Goal: Task Accomplishment & Management: Manage account settings

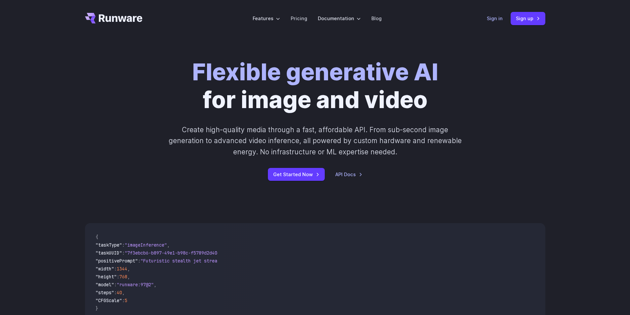
click at [495, 17] on link "Sign in" at bounding box center [495, 19] width 16 height 8
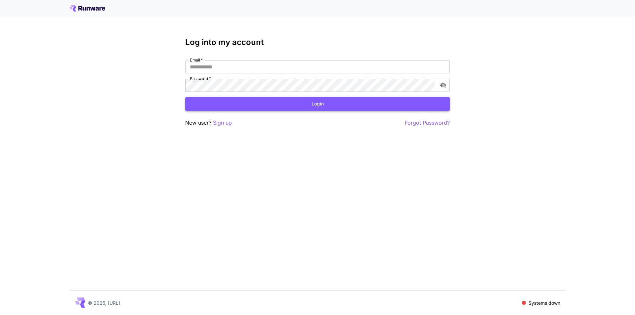
type input "**********"
click at [325, 105] on button "Login" at bounding box center [317, 104] width 265 height 14
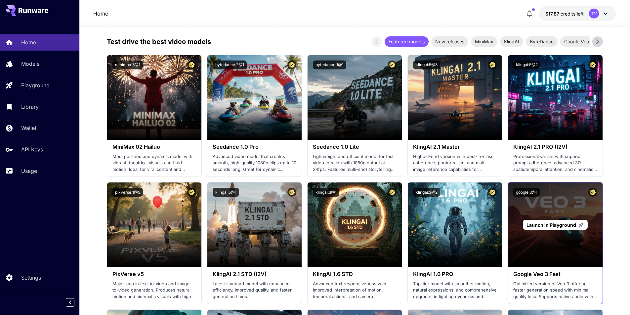
scroll to position [209, 0]
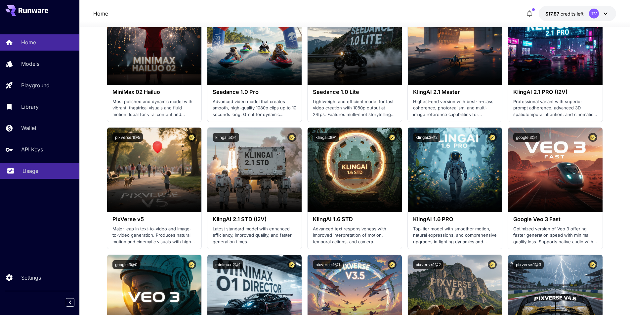
click at [27, 174] on p "Usage" at bounding box center [30, 171] width 16 height 8
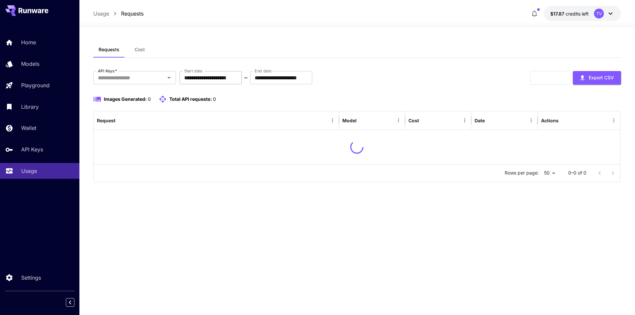
click at [237, 76] on input "**********" at bounding box center [211, 77] width 62 height 13
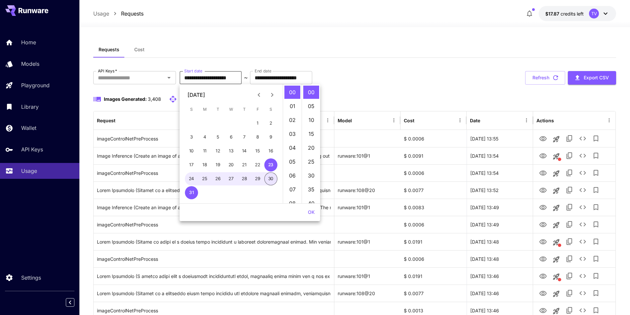
click at [268, 179] on button "30" at bounding box center [270, 178] width 13 height 13
type input "**********"
click at [311, 212] on button "OK" at bounding box center [311, 212] width 12 height 12
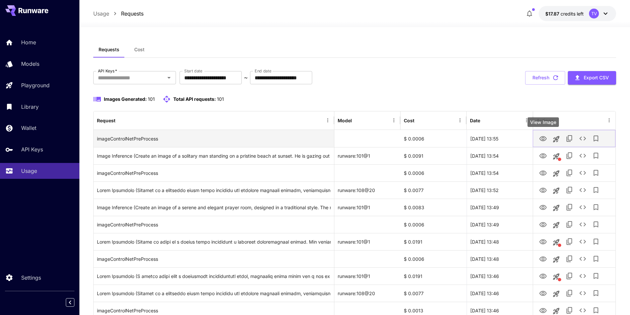
click at [544, 137] on icon "View Image" at bounding box center [543, 139] width 8 height 8
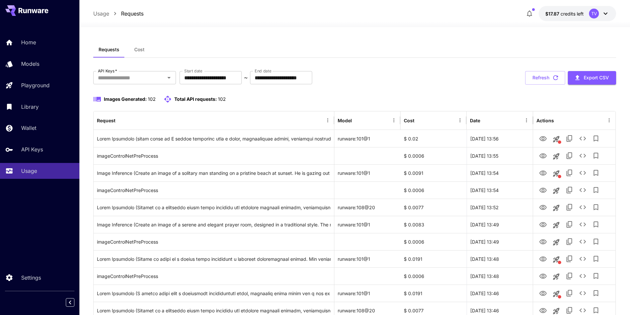
click at [20, 225] on div "Home Models Playground Library Wallet API Keys Usage Settings" at bounding box center [39, 157] width 79 height 315
click at [543, 75] on button "Refresh" at bounding box center [545, 78] width 40 height 14
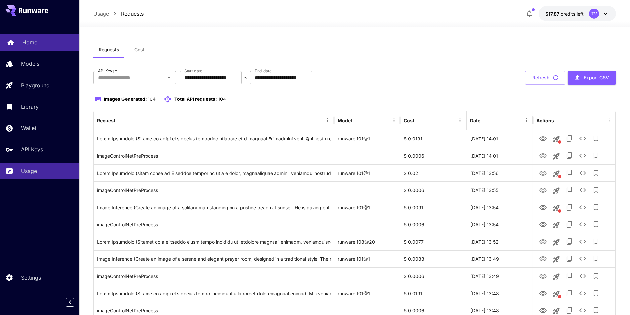
click at [7, 43] on icon at bounding box center [11, 41] width 8 height 8
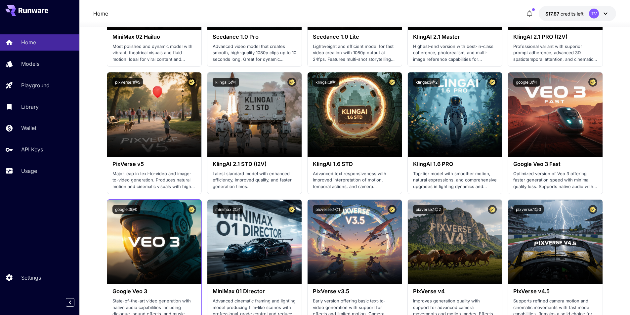
scroll to position [209, 0]
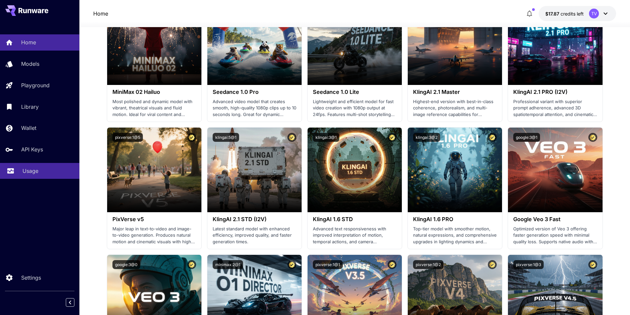
click at [24, 170] on p "Usage" at bounding box center [30, 171] width 16 height 8
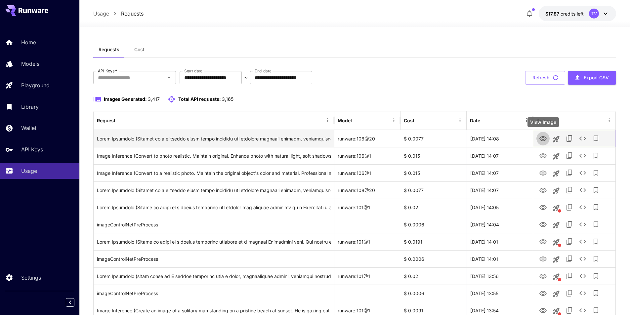
click at [543, 136] on icon "View Image" at bounding box center [542, 138] width 7 height 5
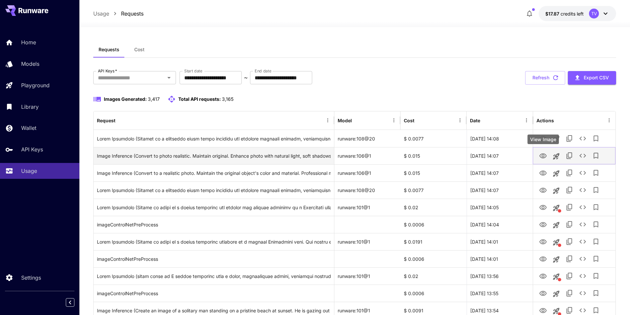
click at [541, 156] on icon "View Image" at bounding box center [543, 156] width 8 height 8
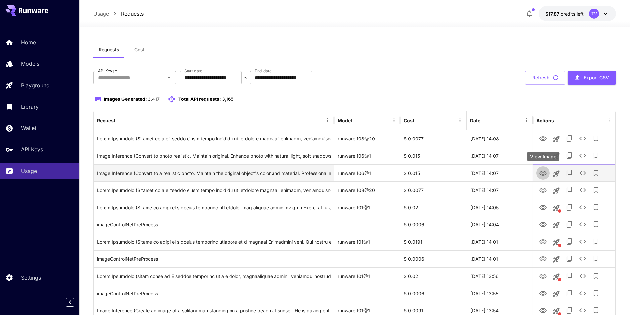
click at [541, 175] on icon "View Image" at bounding box center [543, 173] width 8 height 8
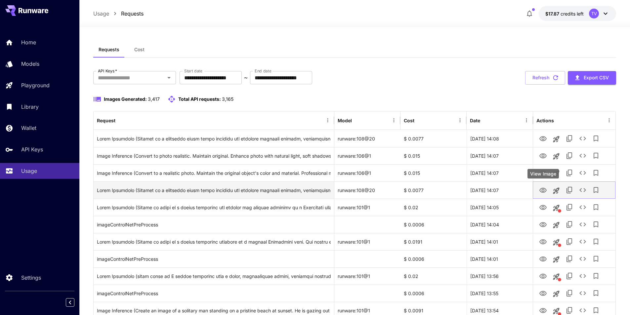
click at [543, 190] on icon "View Image" at bounding box center [543, 190] width 8 height 8
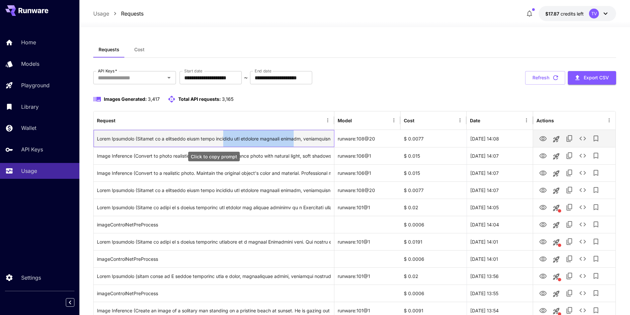
drag, startPoint x: 218, startPoint y: 138, endPoint x: 285, endPoint y: 139, distance: 66.5
click at [285, 139] on div "Click to copy prompt" at bounding box center [214, 138] width 234 height 17
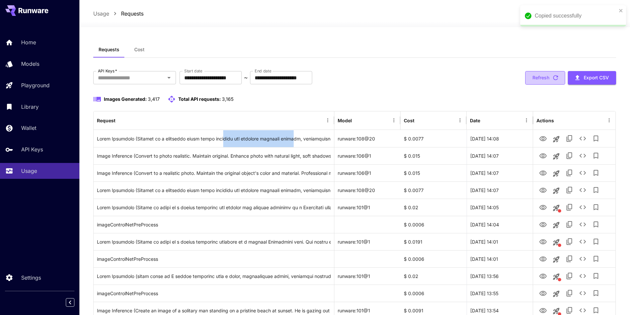
click at [544, 76] on button "Refresh" at bounding box center [545, 78] width 40 height 14
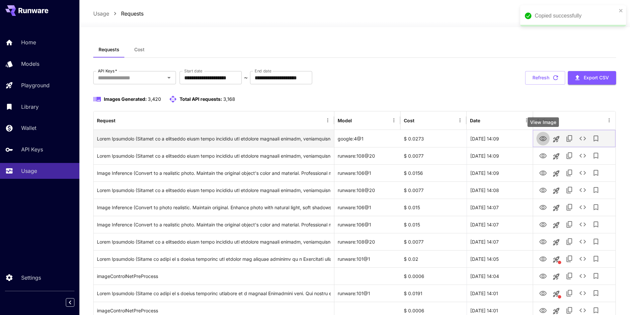
click at [540, 140] on icon "View Image" at bounding box center [542, 138] width 7 height 5
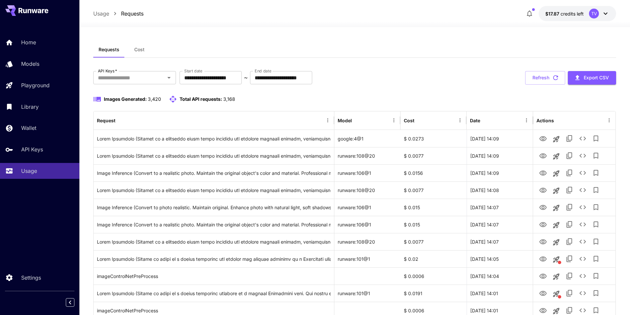
click at [0, 209] on div "Home Models Playground Library Wallet API Keys Usage Settings" at bounding box center [39, 157] width 79 height 315
click at [545, 77] on button "Refresh" at bounding box center [545, 78] width 40 height 14
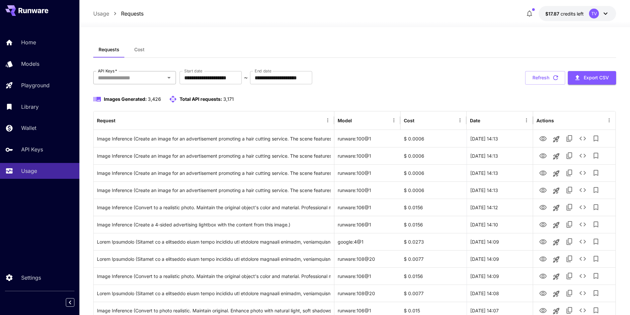
click at [164, 76] on button "Open" at bounding box center [168, 77] width 9 height 9
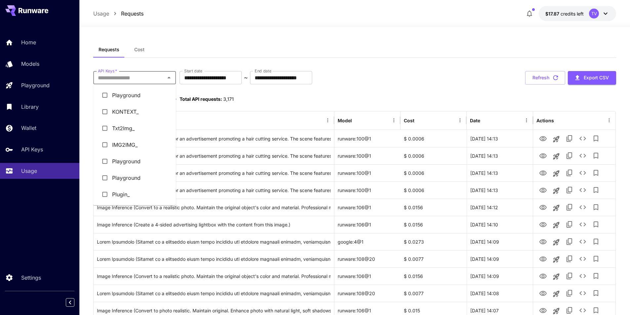
click at [118, 197] on li "Plugin_" at bounding box center [134, 194] width 83 height 17
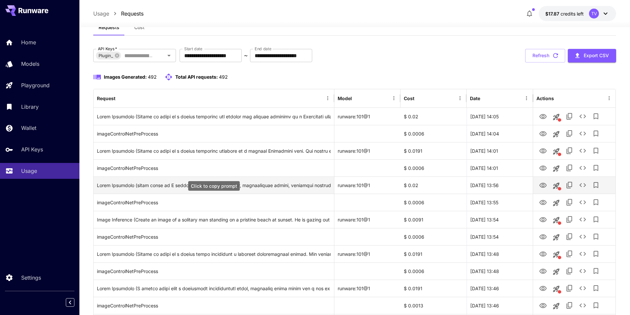
scroll to position [11, 0]
